Goal: Task Accomplishment & Management: Use online tool/utility

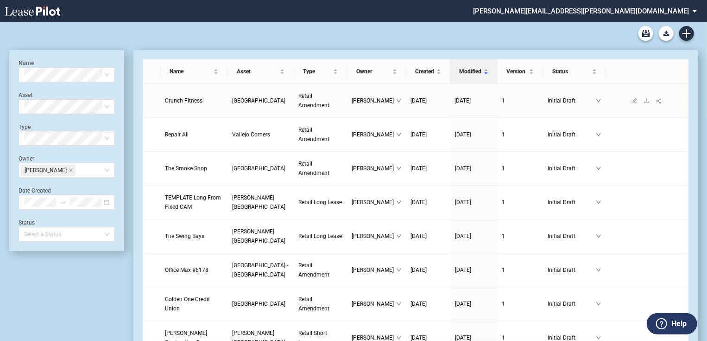
click at [298, 100] on span "Retail Amendment" at bounding box center [313, 101] width 31 height 16
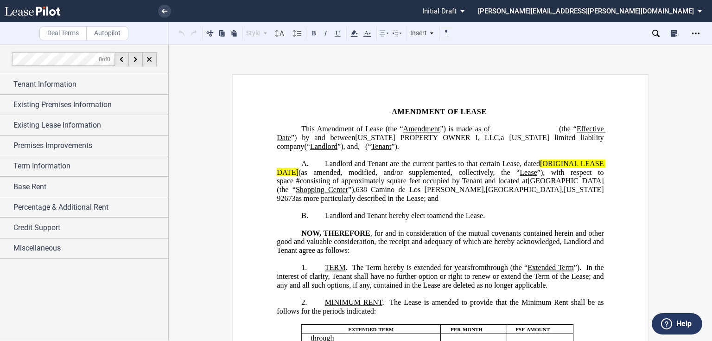
click at [391, 150] on span "”)." at bounding box center [395, 146] width 8 height 8
click at [539, 172] on span "[ORIGINAL LEASE DATE]" at bounding box center [441, 167] width 329 height 17
click at [298, 176] on span "(as amended, modified, and/or supplemented, collectively, the “" at bounding box center [408, 172] width 221 height 8
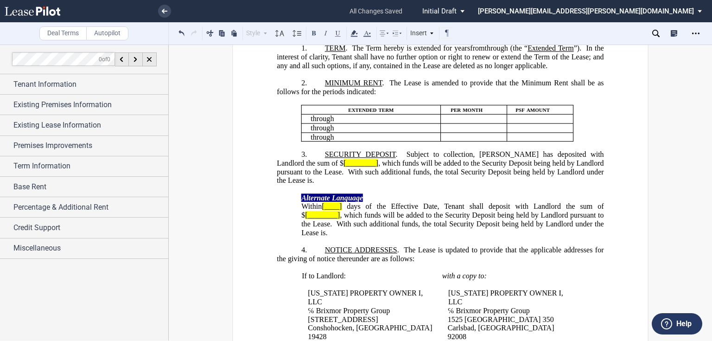
scroll to position [222, 0]
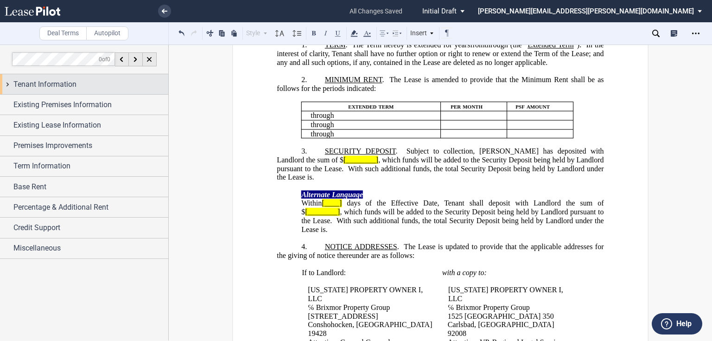
click at [92, 89] on div "Tenant Information" at bounding box center [90, 84] width 155 height 11
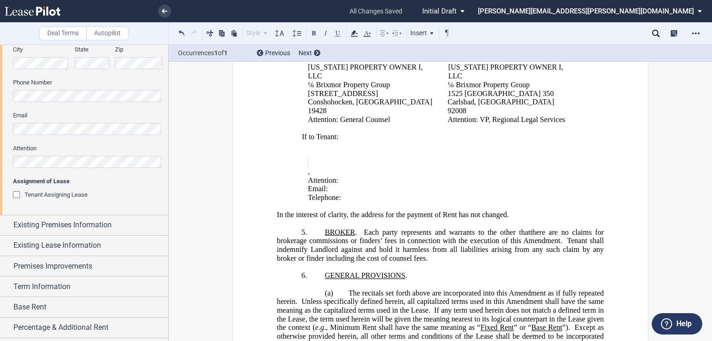
scroll to position [297, 0]
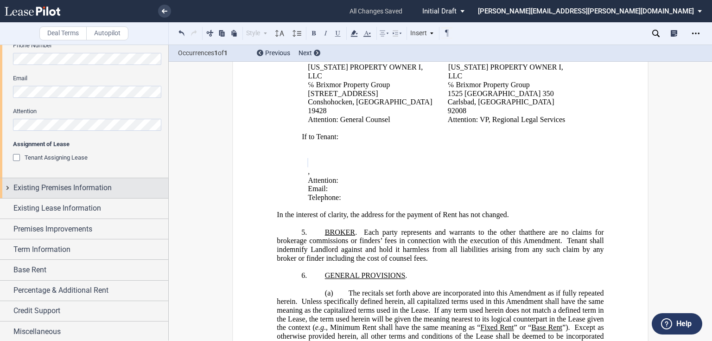
click at [58, 188] on span "Existing Premises Information" at bounding box center [62, 187] width 98 height 11
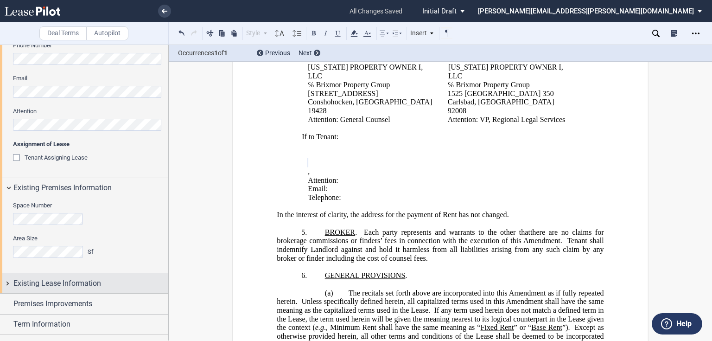
click at [24, 280] on span "Existing Lease Information" at bounding box center [57, 283] width 88 height 11
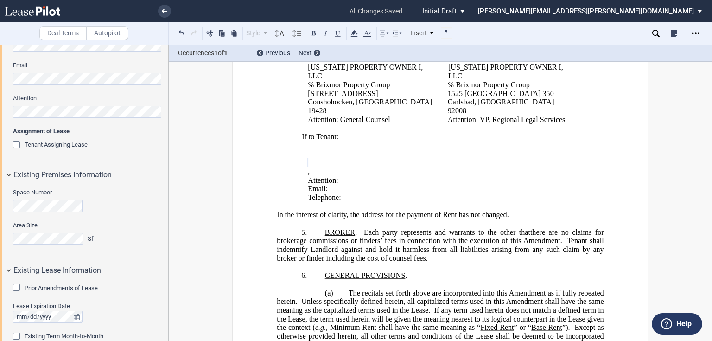
click at [28, 284] on span "Prior Amendments of Lease" at bounding box center [61, 287] width 73 height 7
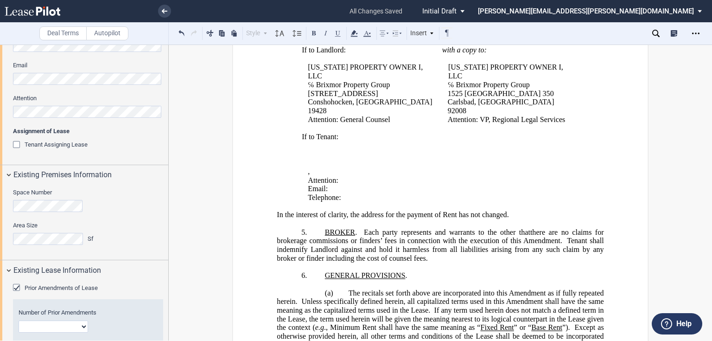
click at [41, 320] on select "1 2 3 4 5 6 7 8 9 10 11 12" at bounding box center [54, 326] width 70 height 12
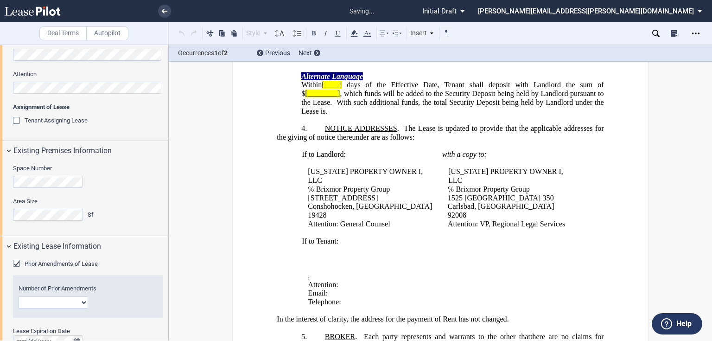
scroll to position [0, 0]
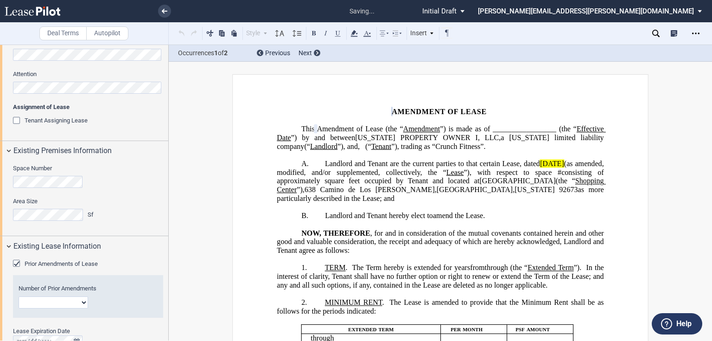
select select "number:1"
click at [19, 296] on select "1 2 3 4 5 6 7 8 9 10 11 12" at bounding box center [54, 302] width 70 height 12
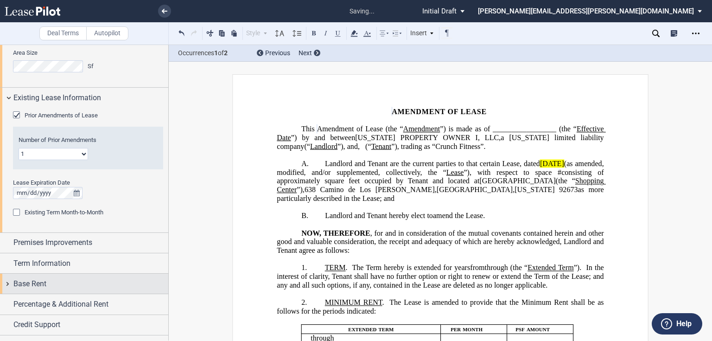
scroll to position [496, 0]
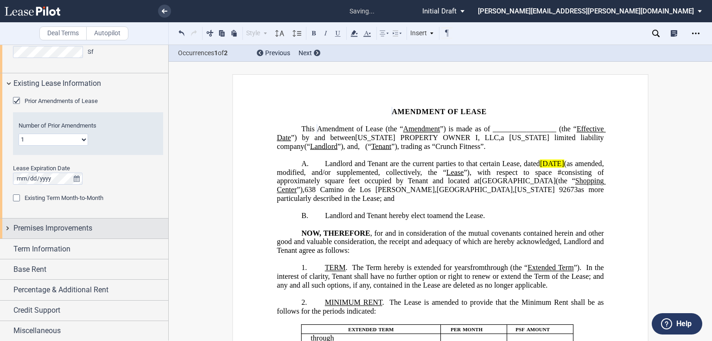
click at [83, 221] on div "Premises Improvements" at bounding box center [84, 228] width 168 height 20
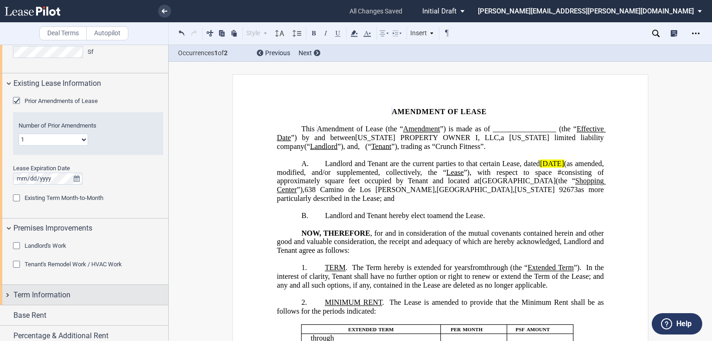
click at [57, 296] on span "Term Information" at bounding box center [41, 294] width 57 height 11
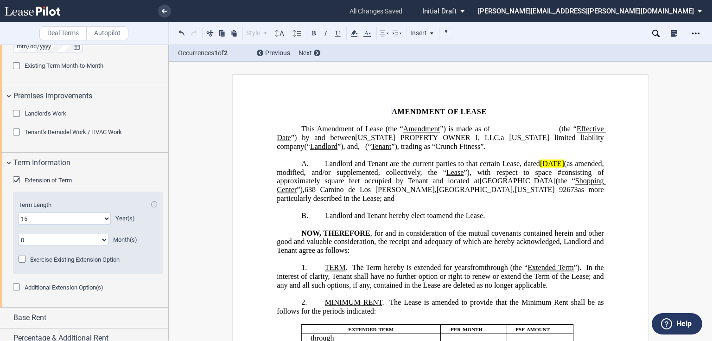
scroll to position [677, 0]
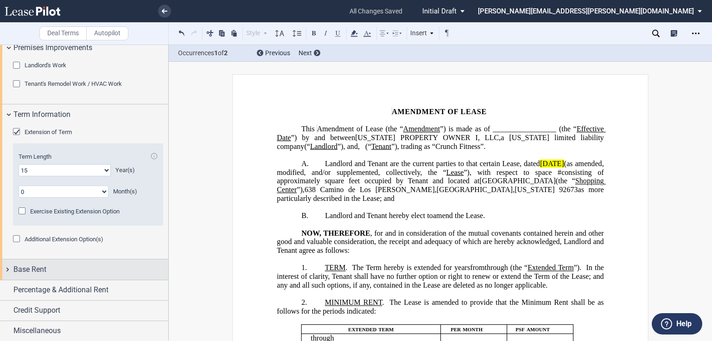
click at [41, 271] on span "Base Rent" at bounding box center [29, 269] width 33 height 11
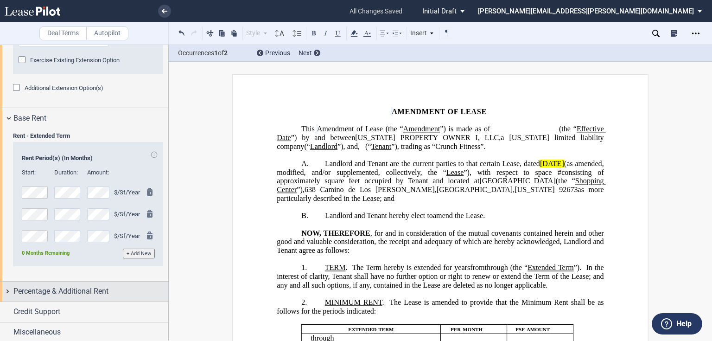
scroll to position [829, 0]
click at [51, 289] on span "Percentage & Additional Rent" at bounding box center [60, 290] width 95 height 11
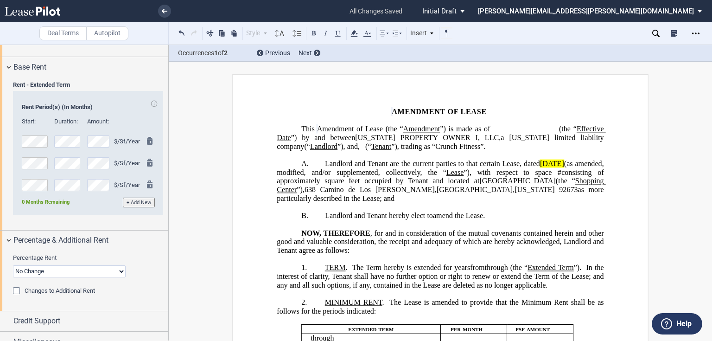
scroll to position [889, 0]
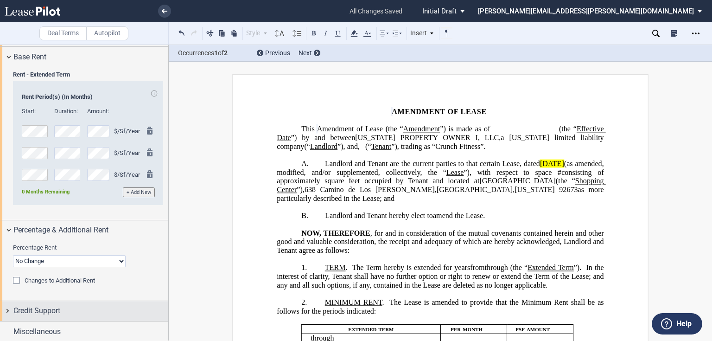
click at [50, 316] on div "Credit Support" at bounding box center [84, 311] width 168 height 20
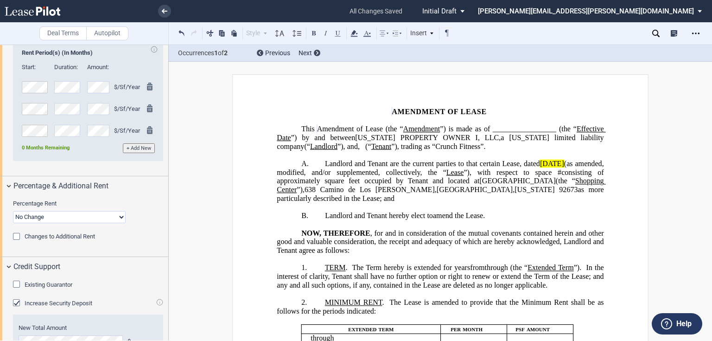
scroll to position [984, 0]
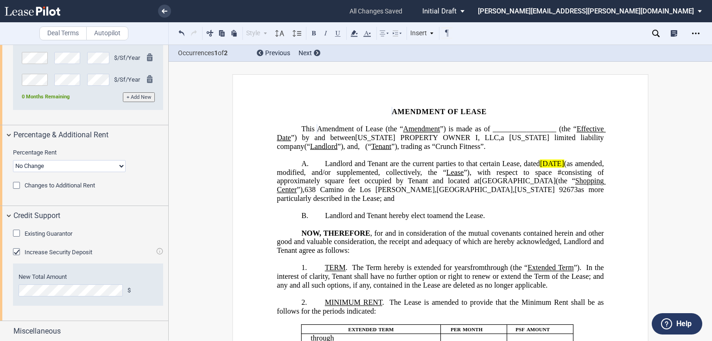
click at [16, 232] on div "Existing Guarantor" at bounding box center [17, 233] width 9 height 9
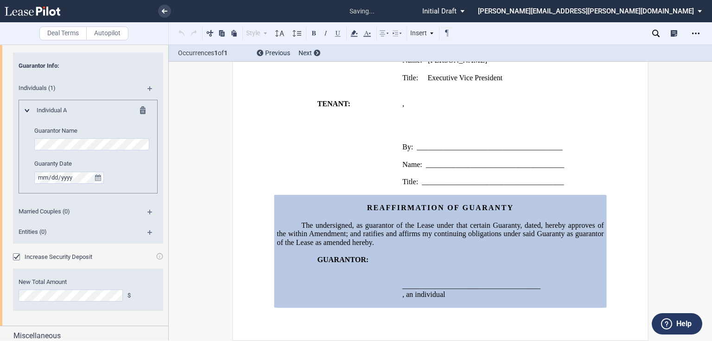
scroll to position [1181, 0]
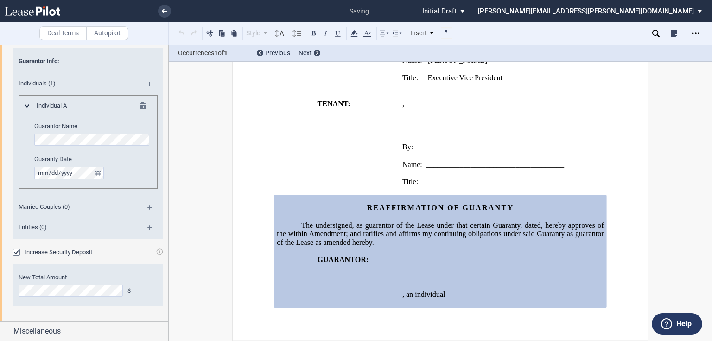
click at [17, 248] on div "Increase Security Deposit" at bounding box center [17, 252] width 9 height 9
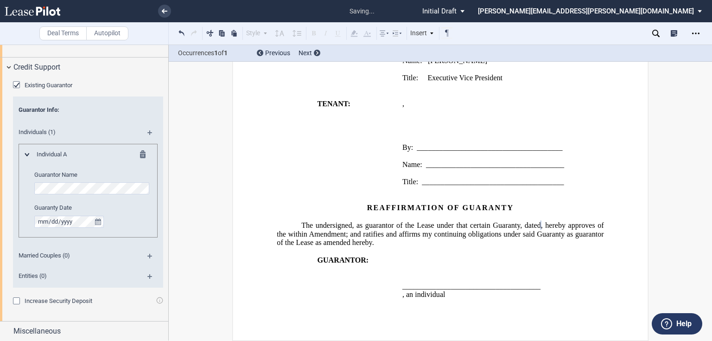
click at [149, 130] on md-icon at bounding box center [153, 135] width 13 height 11
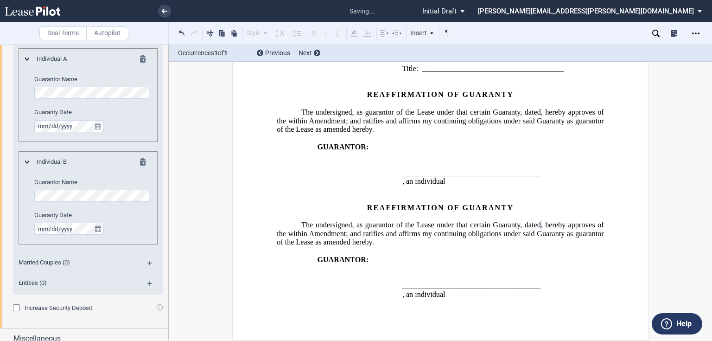
scroll to position [1235, 0]
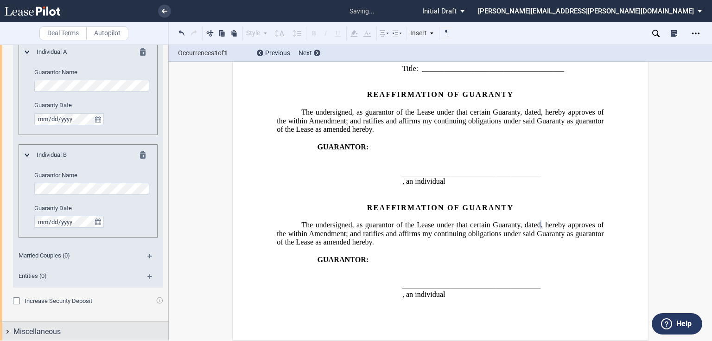
click at [46, 333] on span "Miscellaneous" at bounding box center [36, 331] width 47 height 11
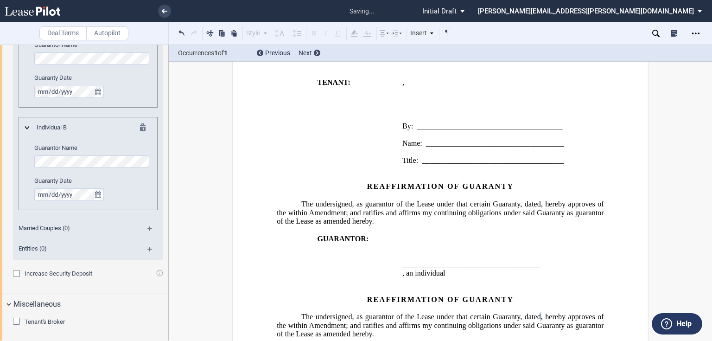
scroll to position [931, 0]
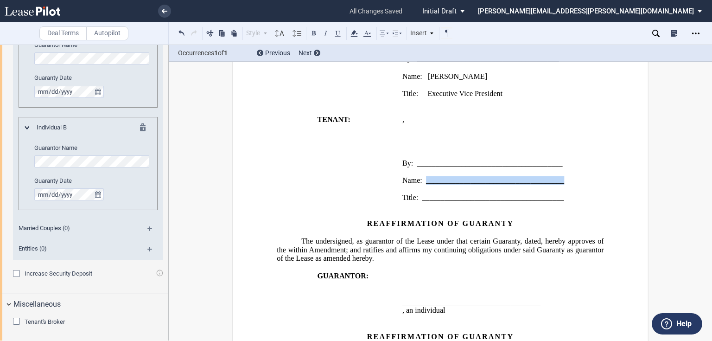
drag, startPoint x: 567, startPoint y: 205, endPoint x: 424, endPoint y: 205, distance: 143.2
click at [424, 185] on p "Name: _____________________________________" at bounding box center [503, 180] width 202 height 9
click at [516, 98] on p "Title: Executive Vice President" at bounding box center [503, 93] width 202 height 9
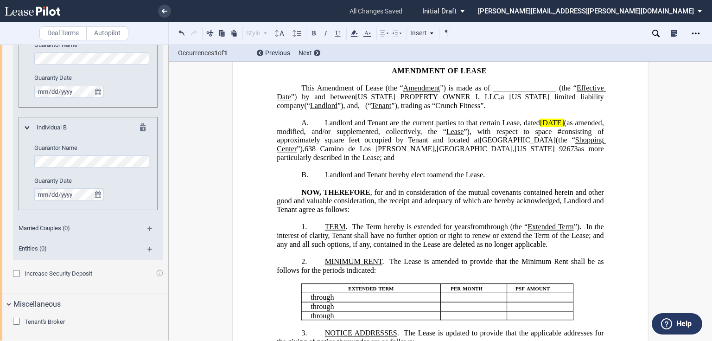
scroll to position [0, 0]
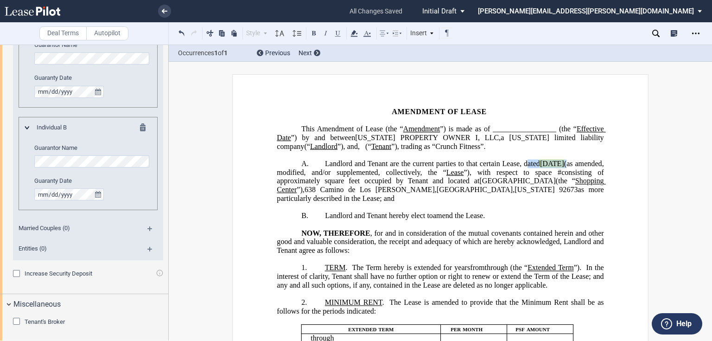
drag, startPoint x: 528, startPoint y: 168, endPoint x: 615, endPoint y: 171, distance: 86.3
click at [356, 33] on icon at bounding box center [354, 33] width 11 height 11
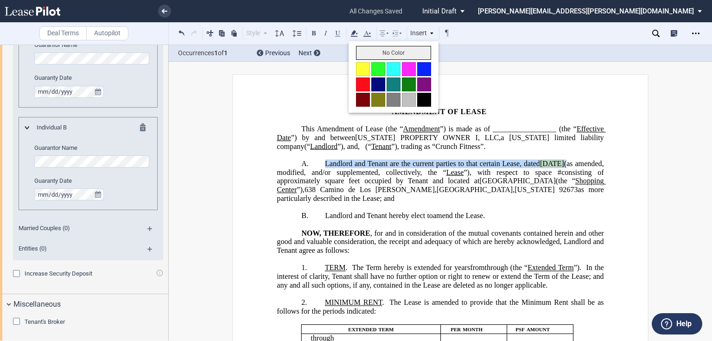
click at [357, 53] on button "No Color" at bounding box center [393, 53] width 75 height 14
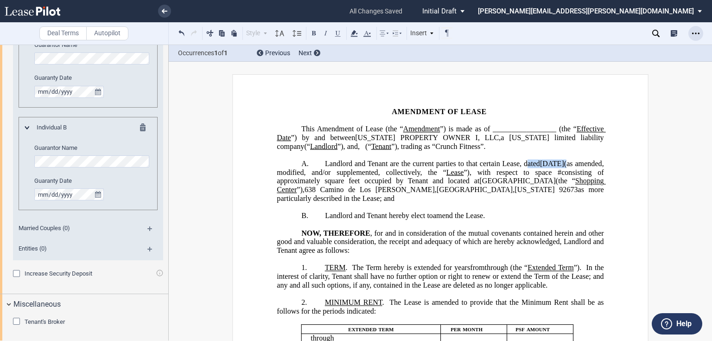
click at [692, 29] on div "Open Lease options menu" at bounding box center [695, 33] width 15 height 15
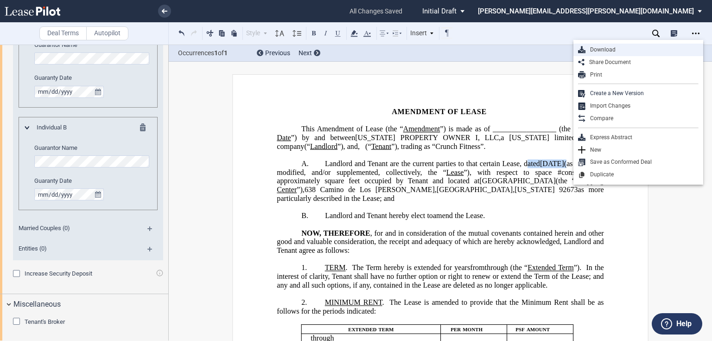
click at [610, 51] on div "Download" at bounding box center [641, 50] width 113 height 8
